Goal: Task Accomplishment & Management: Manage account settings

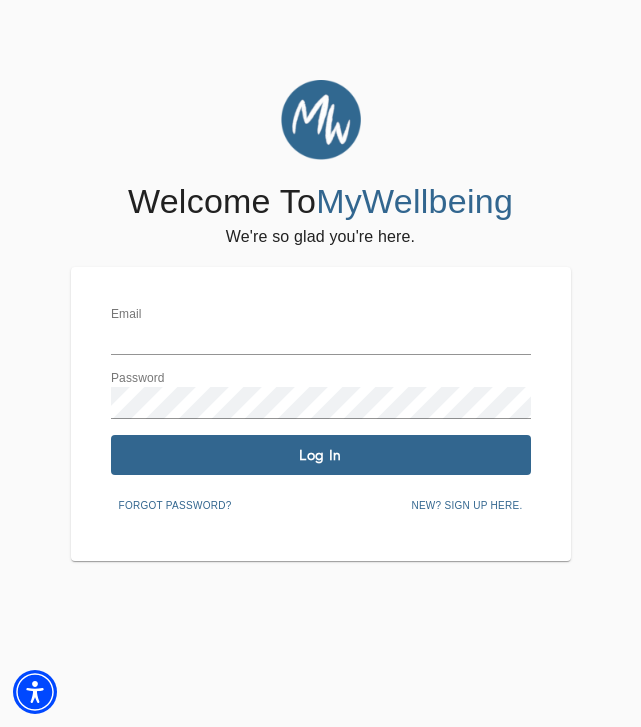
type input "[EMAIL_ADDRESS][DOMAIN_NAME]"
click at [349, 457] on span "Log In" at bounding box center [321, 455] width 404 height 19
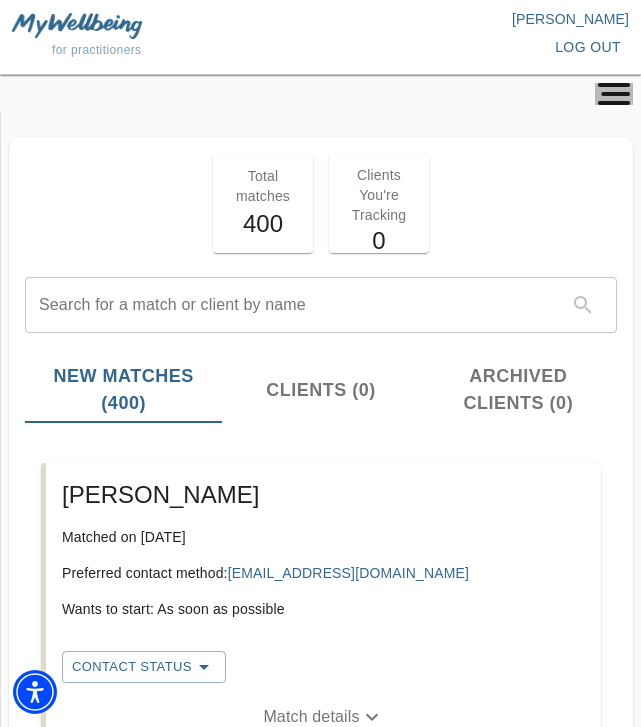
click at [619, 96] on rect "button" at bounding box center [615, 94] width 29 height 4
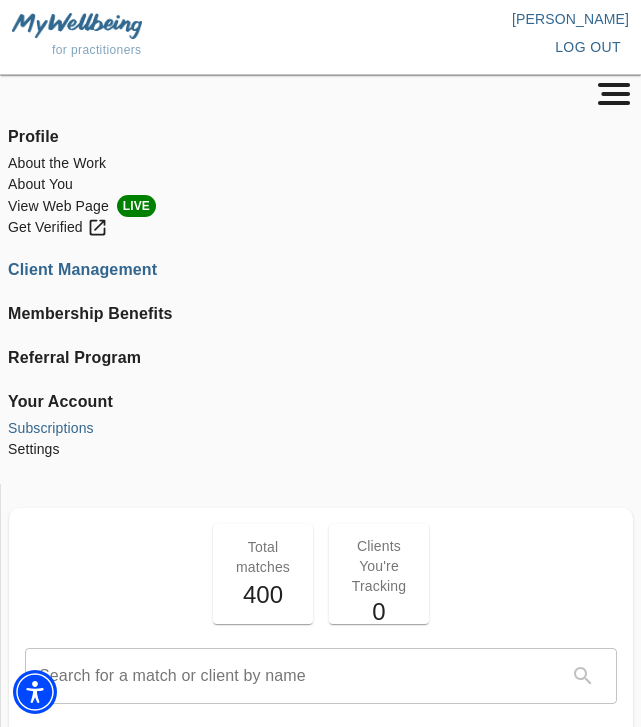
click at [65, 432] on li "Subscriptions" at bounding box center [320, 428] width 625 height 21
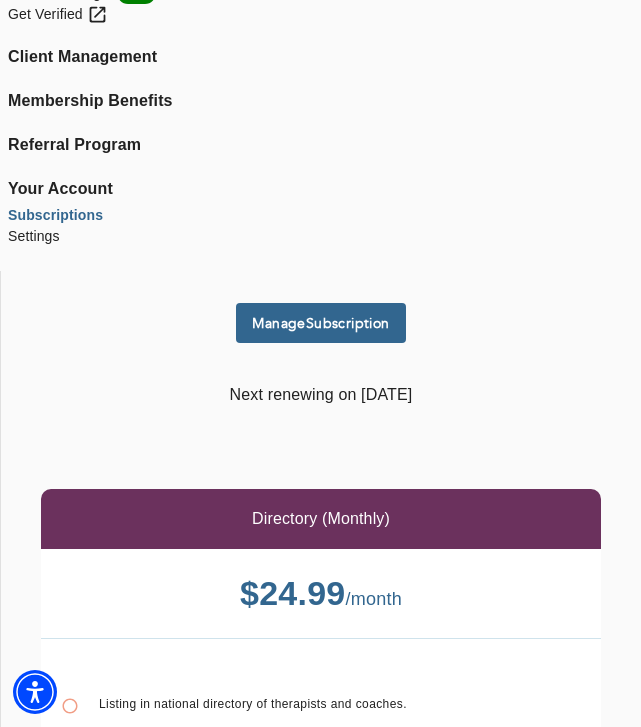
scroll to position [258, 0]
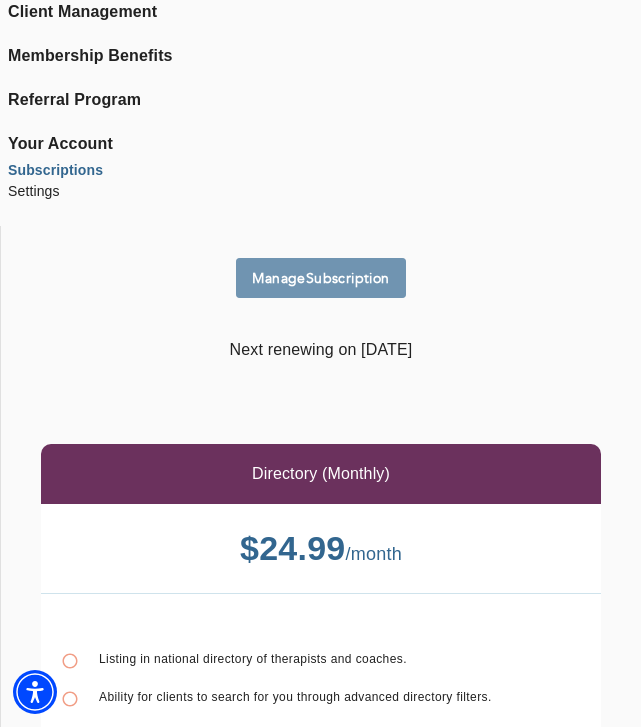
click at [336, 269] on span "Manage Subscription" at bounding box center [321, 278] width 154 height 19
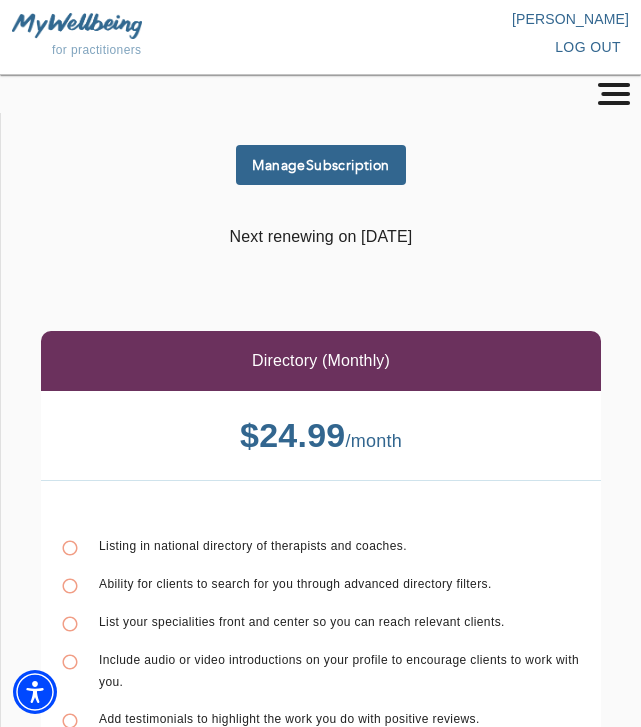
click at [620, 96] on icon "button" at bounding box center [614, 94] width 38 height 22
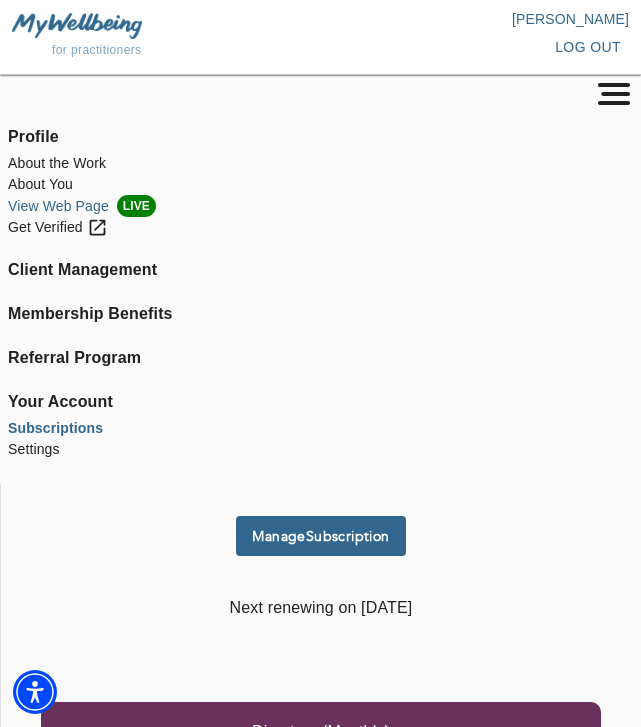
click at [75, 201] on li "View Web Page LIVE" at bounding box center [320, 206] width 625 height 22
